Goal: Information Seeking & Learning: Find specific fact

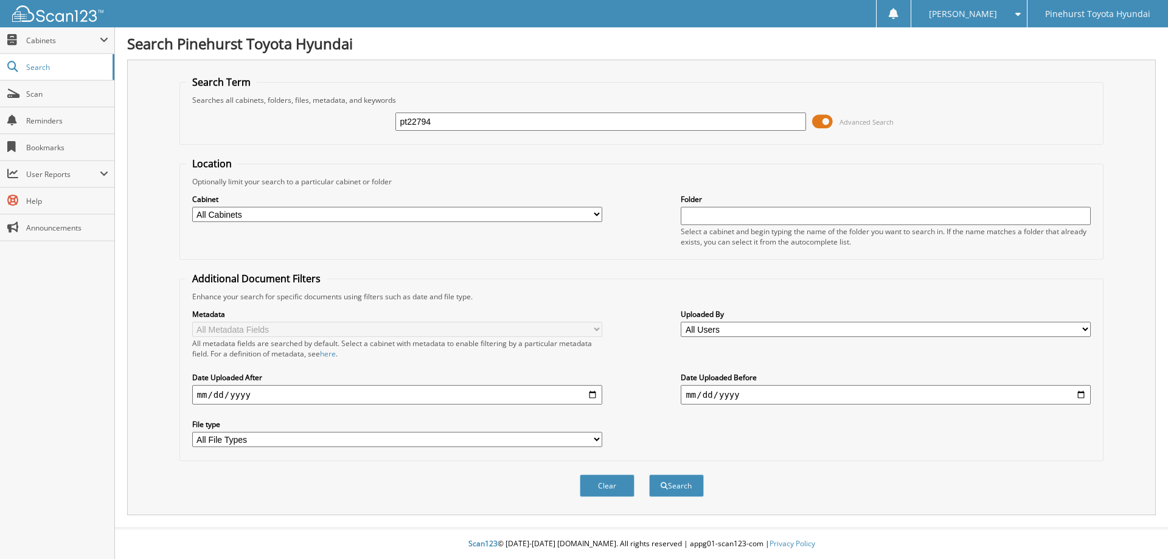
type input "pt22794"
click at [649, 474] on button "Search" at bounding box center [676, 485] width 55 height 22
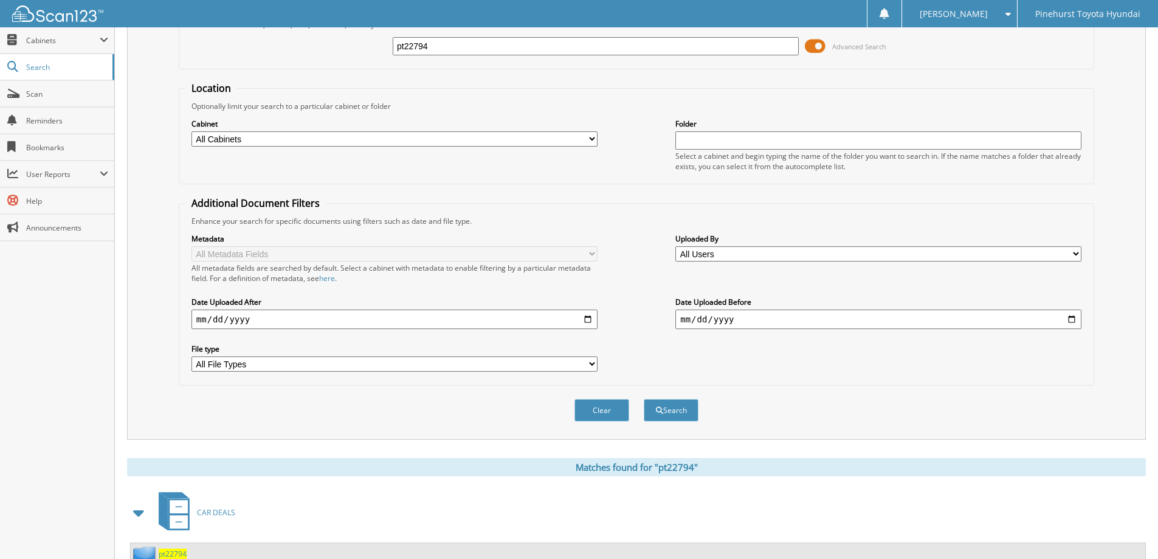
scroll to position [195, 0]
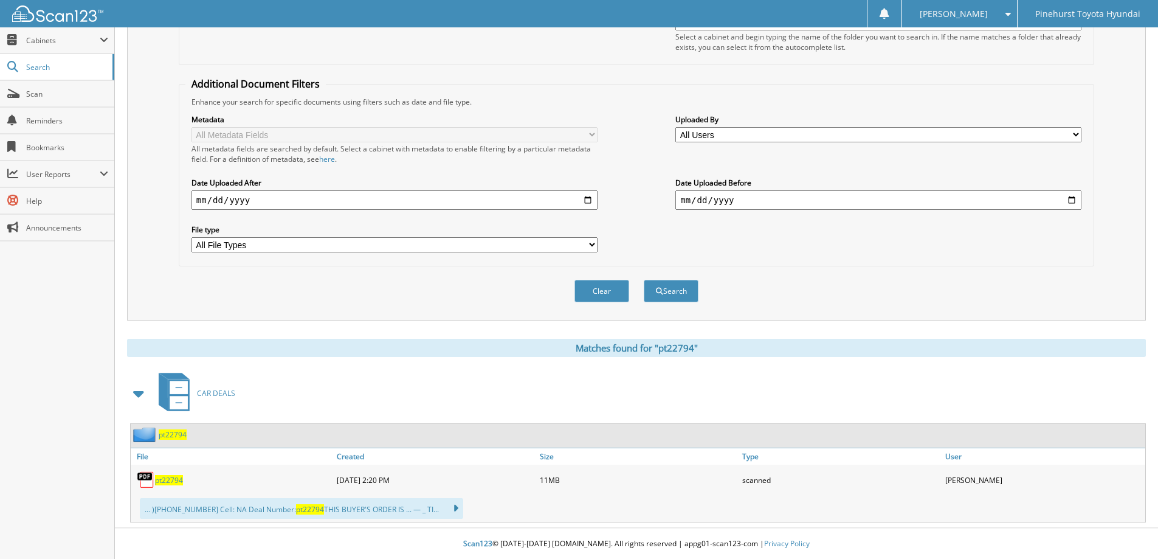
click at [170, 483] on span "pt22794" at bounding box center [169, 480] width 28 height 10
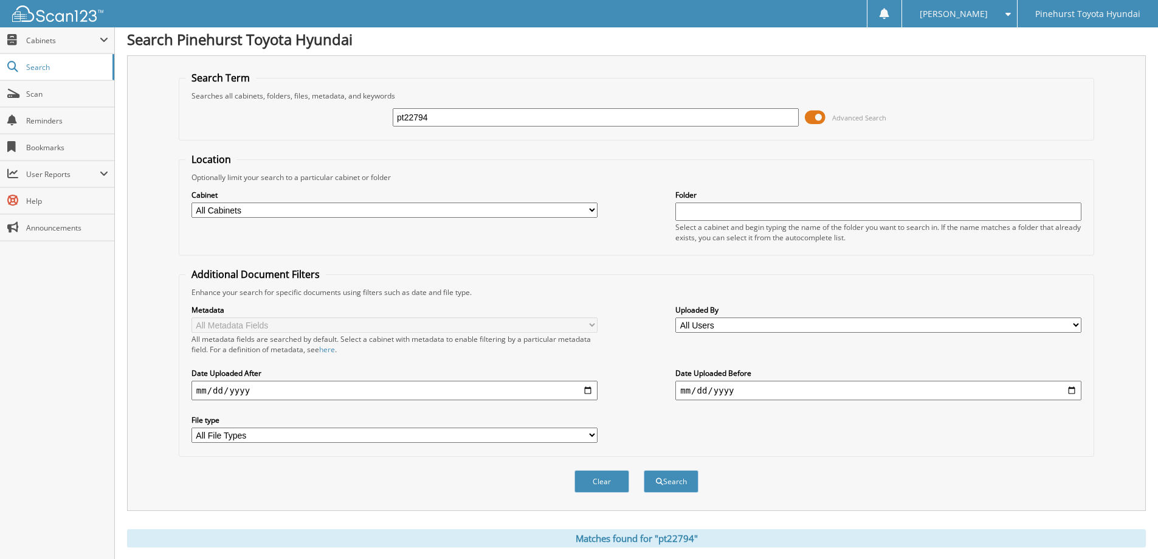
scroll to position [0, 0]
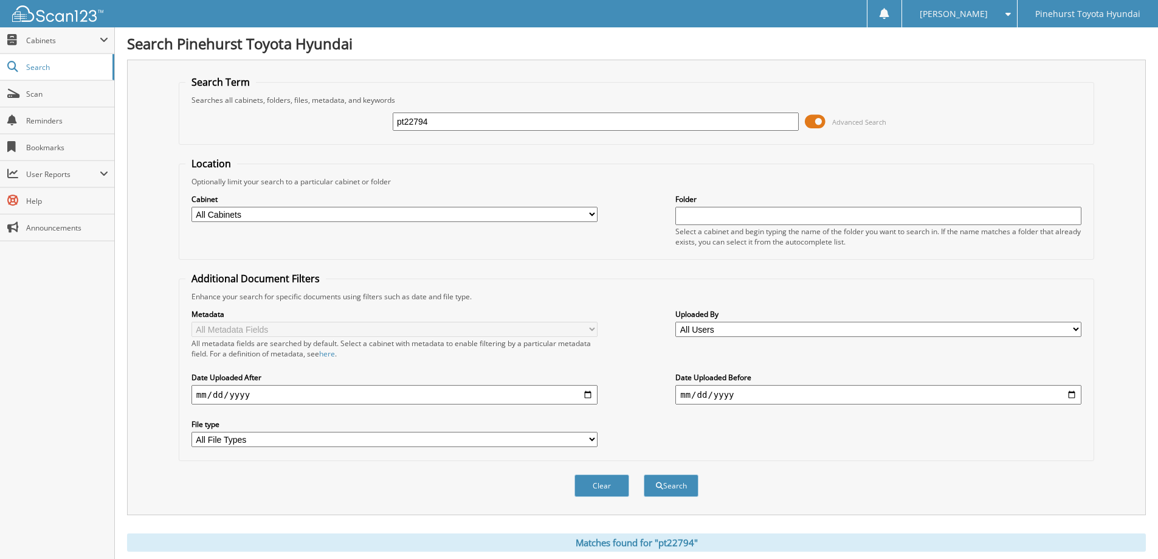
click at [461, 122] on input "pt22794" at bounding box center [596, 121] width 406 height 18
click at [462, 120] on input "pt22794" at bounding box center [596, 121] width 406 height 18
type input "h9773"
click at [644, 474] on button "Search" at bounding box center [671, 485] width 55 height 22
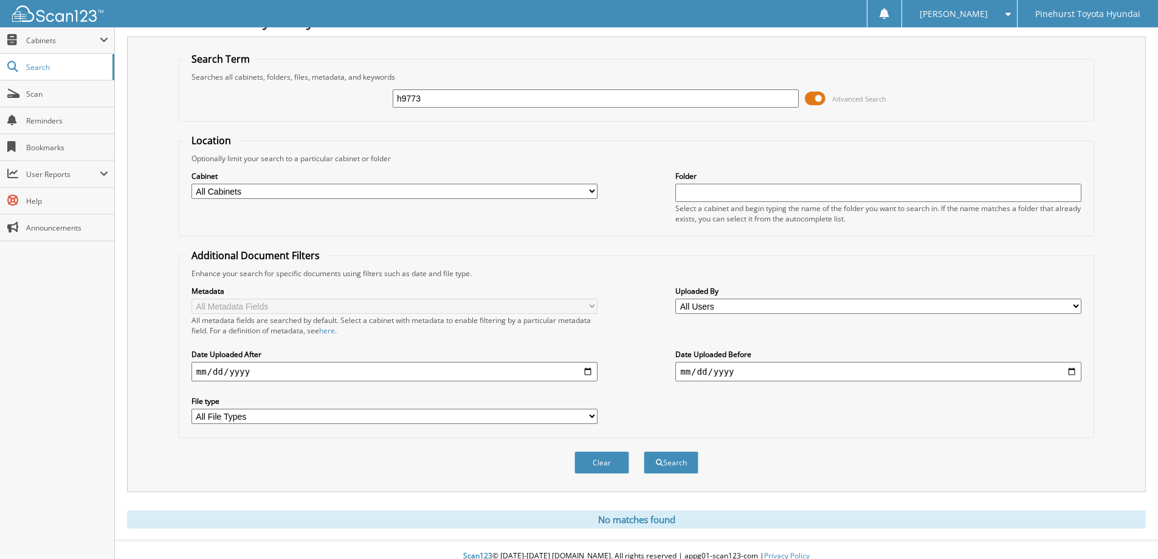
scroll to position [36, 0]
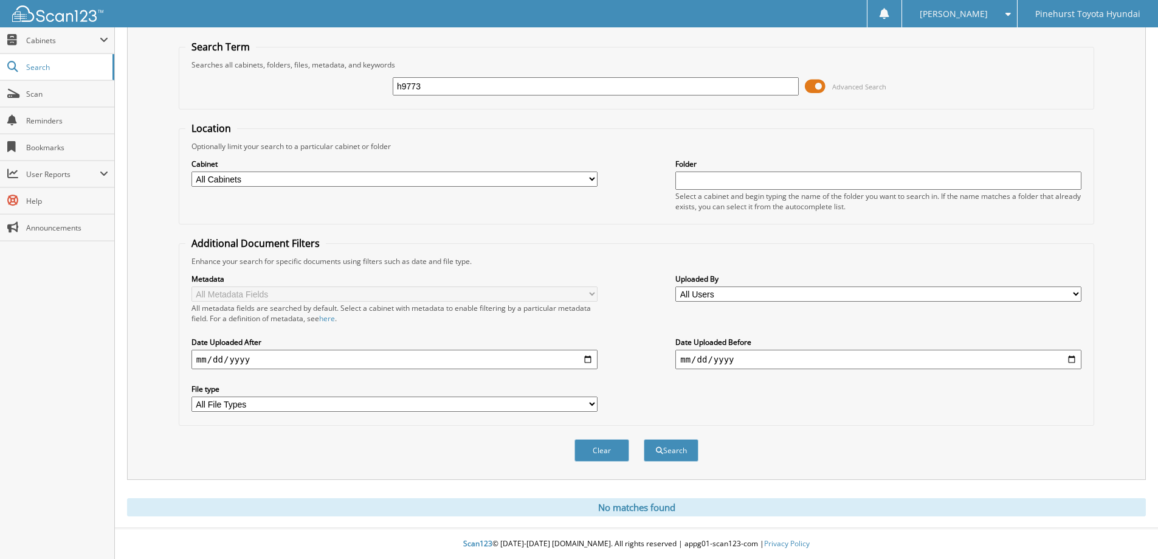
click at [440, 88] on input "h9773" at bounding box center [596, 86] width 406 height 18
click at [440, 87] on input "h9773" at bounding box center [596, 86] width 406 height 18
type input "h9773"
click at [30, 68] on span "Search" at bounding box center [66, 67] width 80 height 10
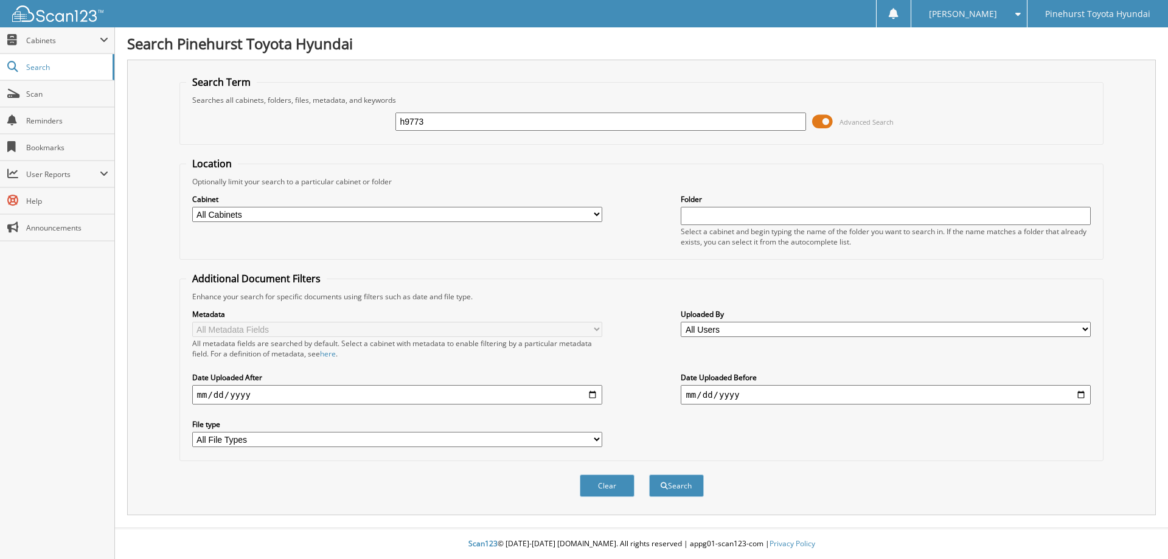
type input "h9773"
click at [649, 474] on button "Search" at bounding box center [676, 485] width 55 height 22
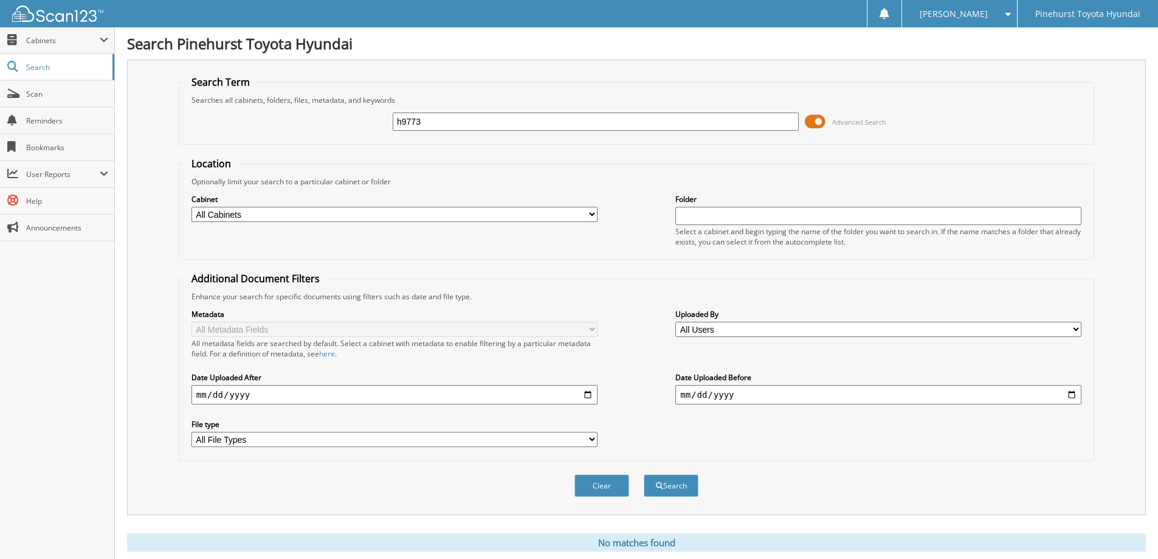
click at [447, 126] on input "h9773" at bounding box center [596, 121] width 406 height 18
type input "[PERSON_NAME]"
click at [644, 474] on button "Search" at bounding box center [671, 485] width 55 height 22
